Goal: Browse casually: Explore the website without a specific task or goal

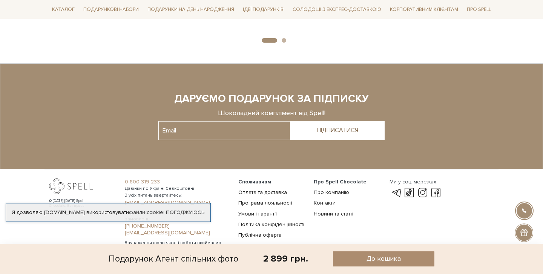
scroll to position [751, 0]
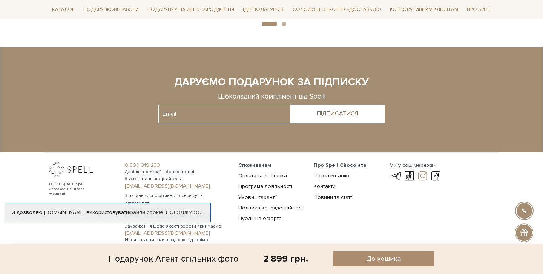
click at [420, 171] on link at bounding box center [422, 175] width 13 height 9
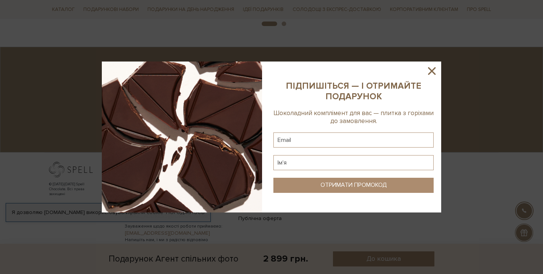
click at [432, 70] on icon at bounding box center [432, 71] width 8 height 8
